Goal: Find specific page/section: Find specific page/section

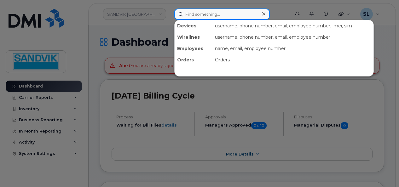
click at [205, 14] on input at bounding box center [222, 14] width 96 height 11
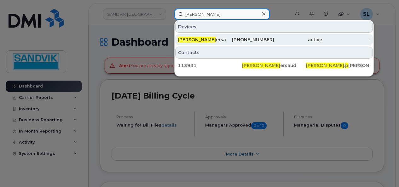
type input "terry p"
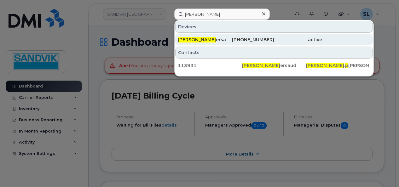
click at [209, 37] on div "Terry P ersaud" at bounding box center [202, 40] width 48 height 6
